Goal: Task Accomplishment & Management: Use online tool/utility

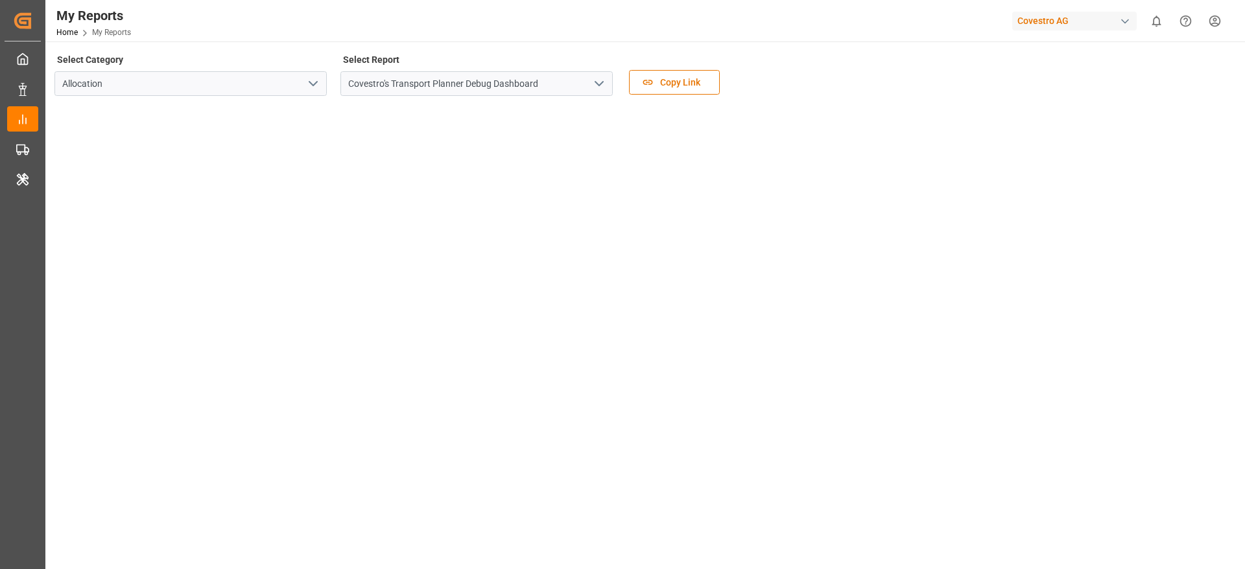
click at [1045, 16] on div "Covestro AG" at bounding box center [1074, 21] width 125 height 19
type input "compo"
click at [1025, 80] on span "Compo Expert" at bounding box center [1035, 87] width 58 height 14
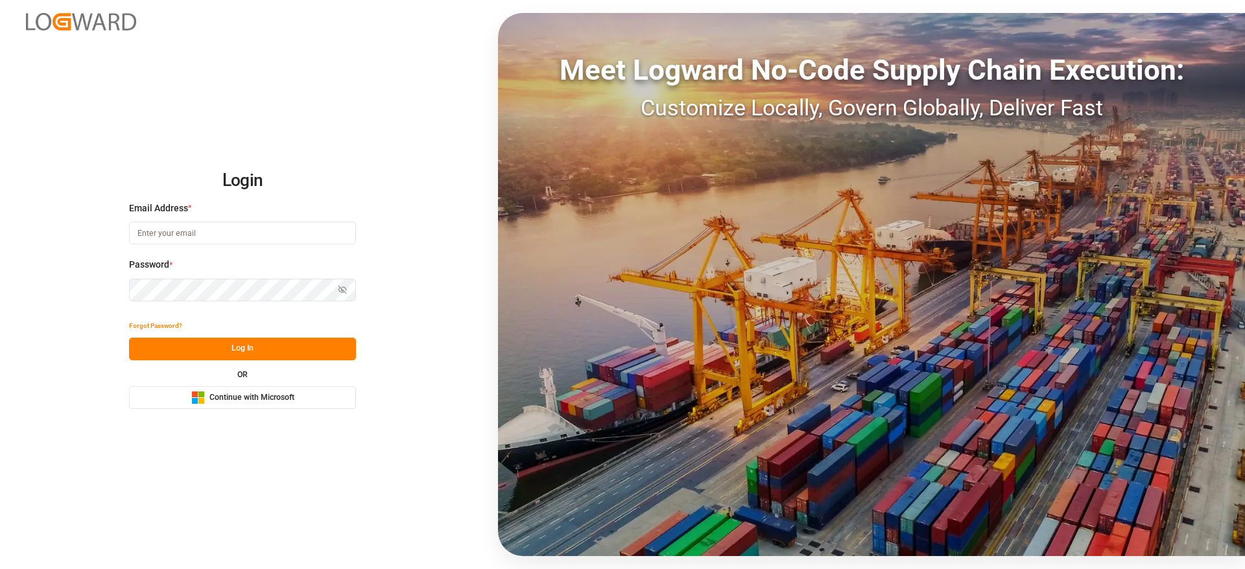
click at [168, 403] on button "Microsoft Logo Continue with Microsoft" at bounding box center [242, 397] width 227 height 23
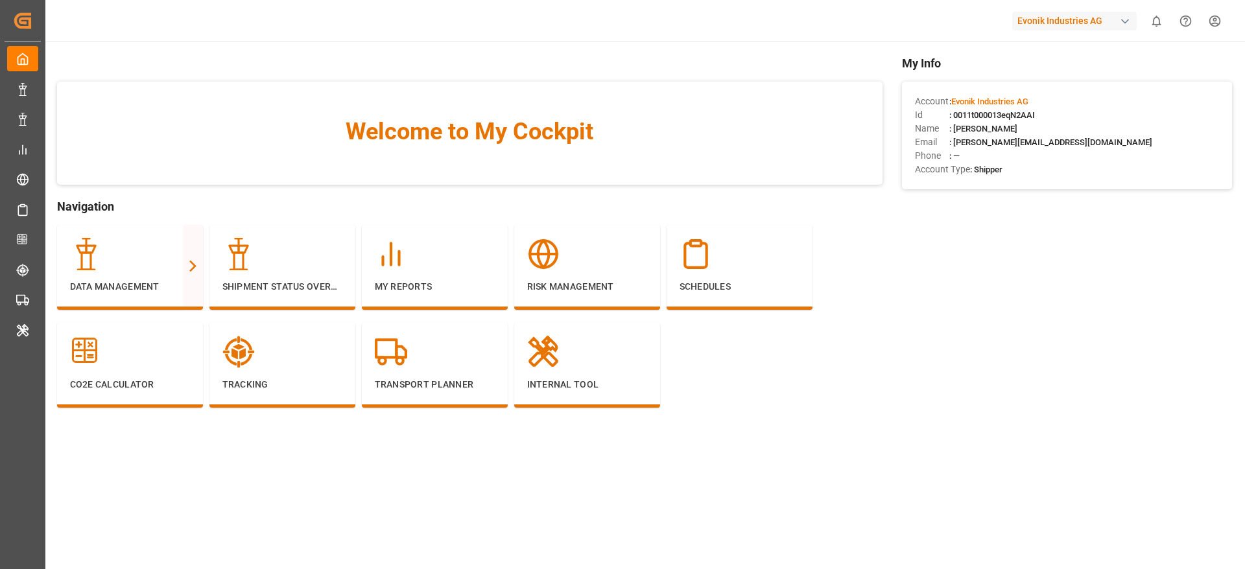
click at [963, 154] on div "Phone : —" at bounding box center [1067, 156] width 304 height 14
click at [932, 165] on span "Account Type" at bounding box center [942, 170] width 55 height 14
click at [993, 497] on main "Welcome to My Cockpit Navigation Data Management Full View Slim View Shipment S…" at bounding box center [644, 314] width 1201 height 521
click at [276, 250] on div "Full View" at bounding box center [264, 258] width 42 height 16
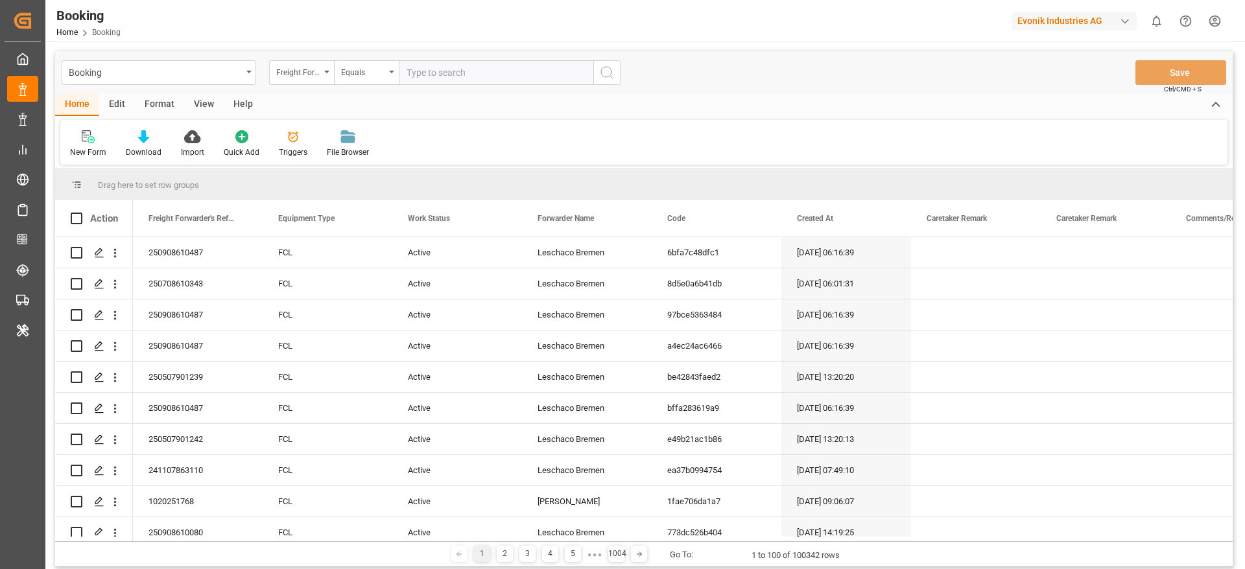
click at [170, 102] on div "Format" at bounding box center [159, 105] width 49 height 22
click at [90, 158] on div "Filter Rows" at bounding box center [89, 153] width 38 height 12
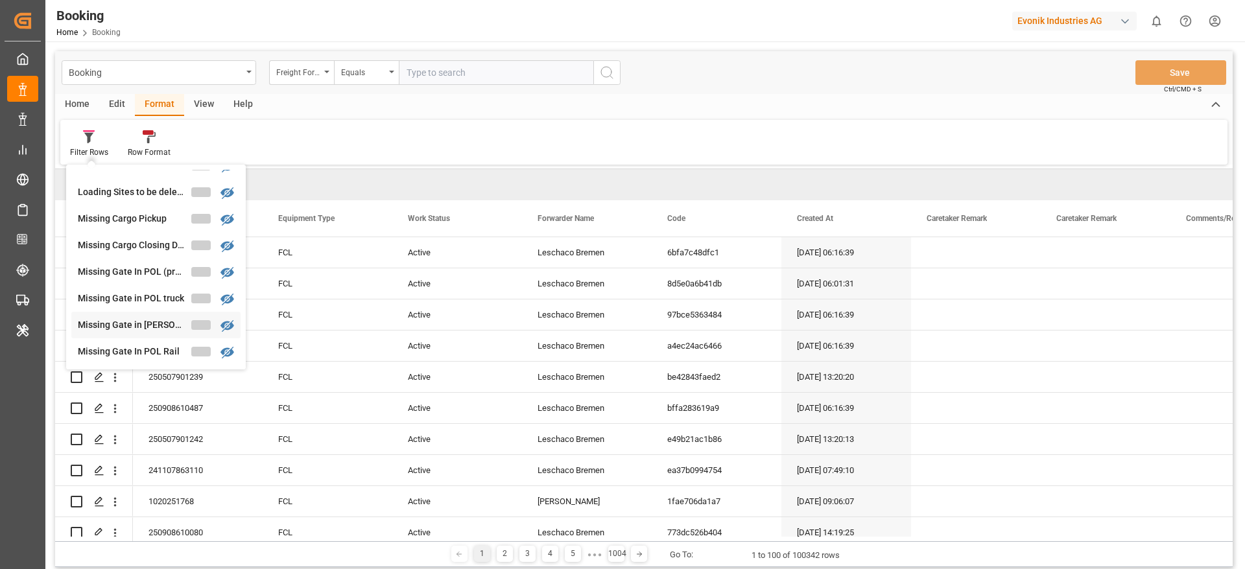
scroll to position [100, 0]
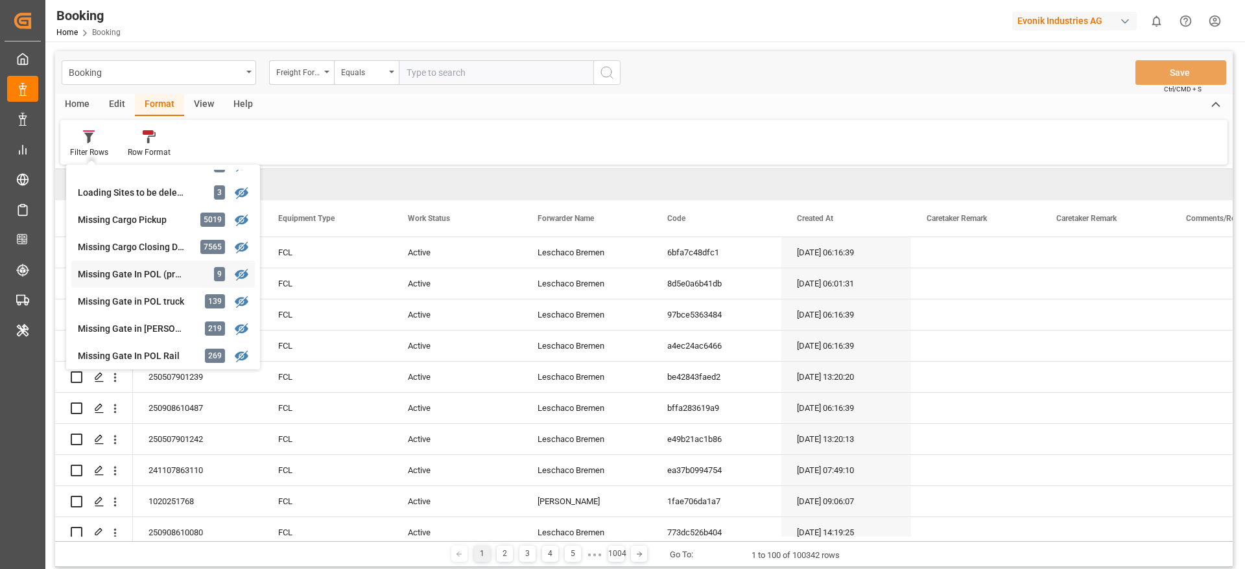
click at [174, 270] on div "Missing Gate In POL (precarriage: null)" at bounding box center [134, 275] width 113 height 14
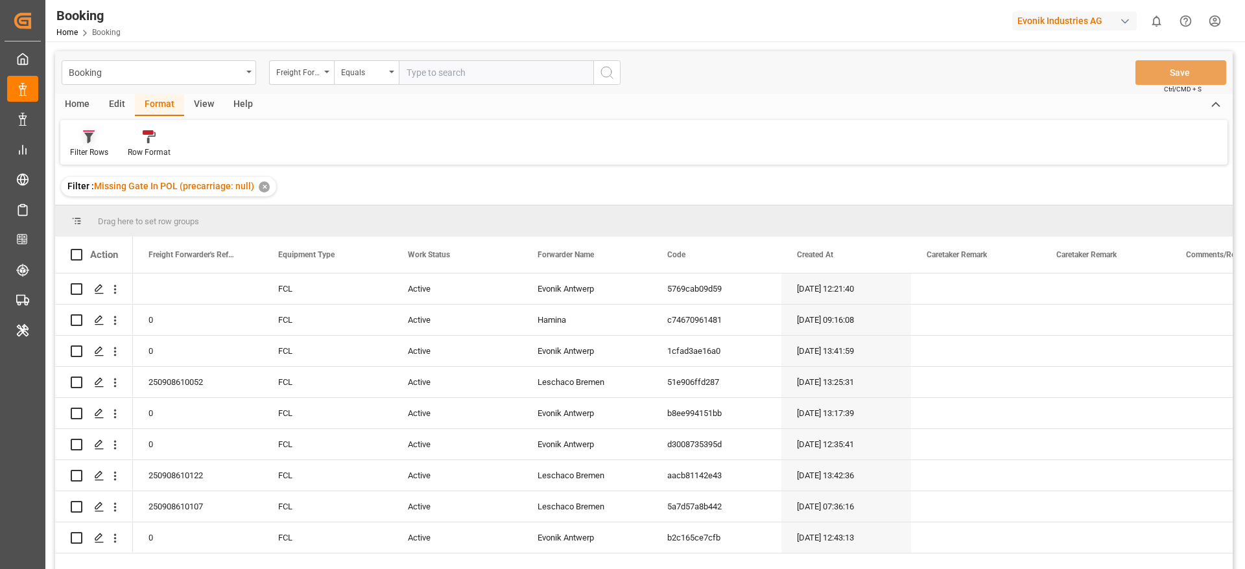
click at [89, 133] on icon at bounding box center [88, 138] width 9 height 10
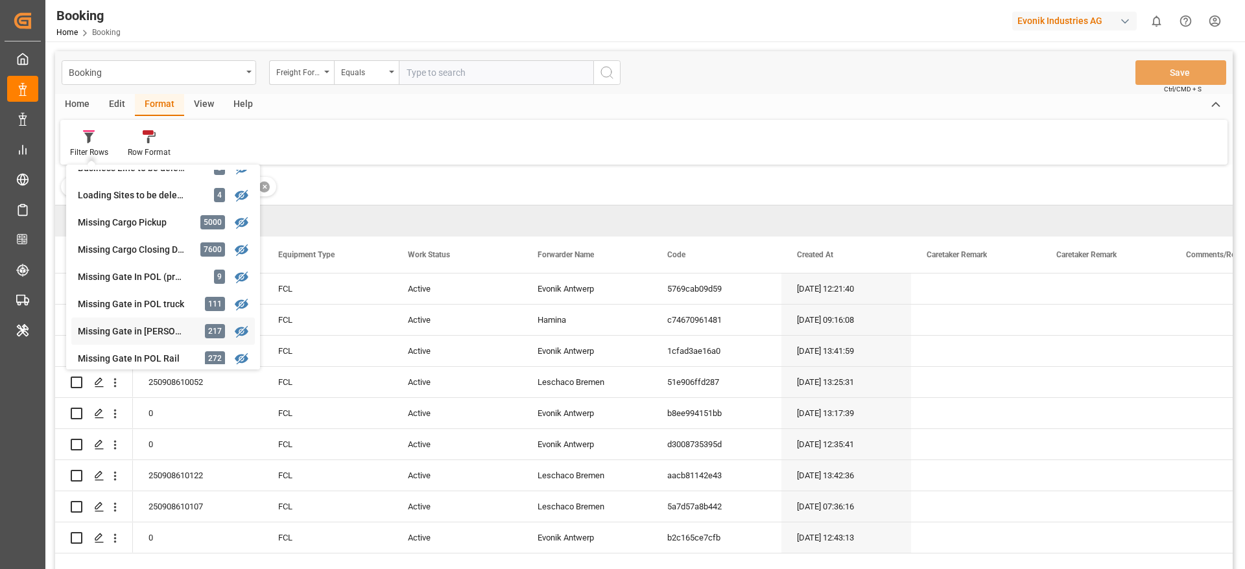
scroll to position [100, 0]
